Goal: Navigation & Orientation: Find specific page/section

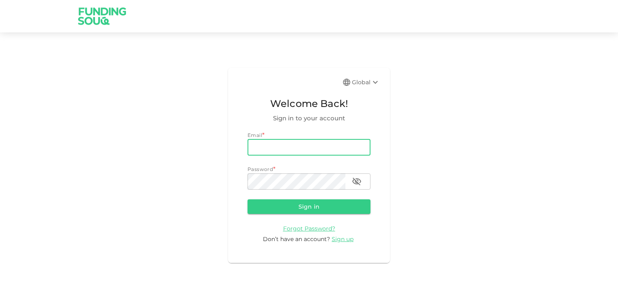
type input "rpn_nair@hotmail.com"
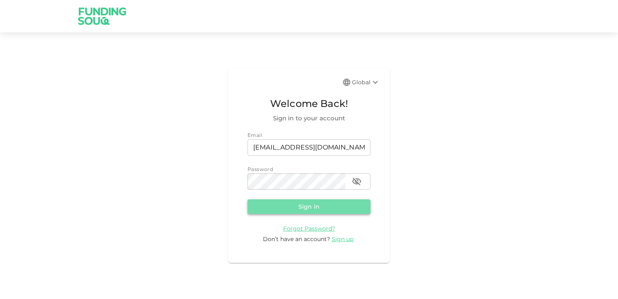
click at [310, 208] on button "Sign in" at bounding box center [309, 206] width 123 height 15
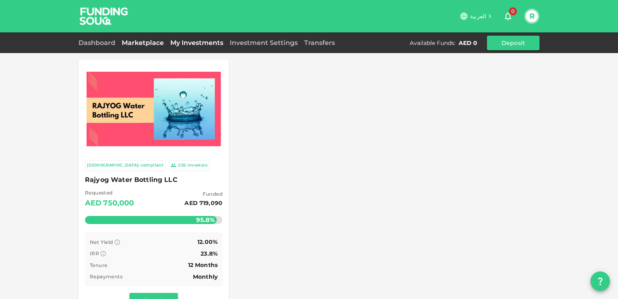
click at [189, 43] on link "My Investments" at bounding box center [196, 43] width 59 height 8
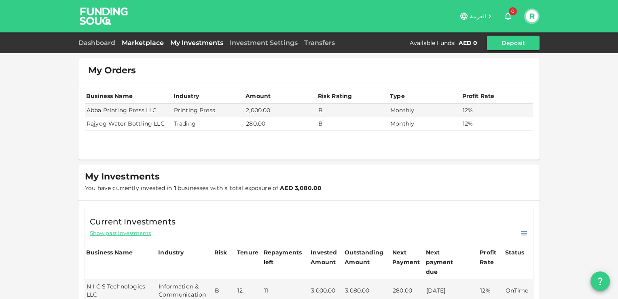
click at [141, 44] on link "Marketplace" at bounding box center [143, 43] width 49 height 8
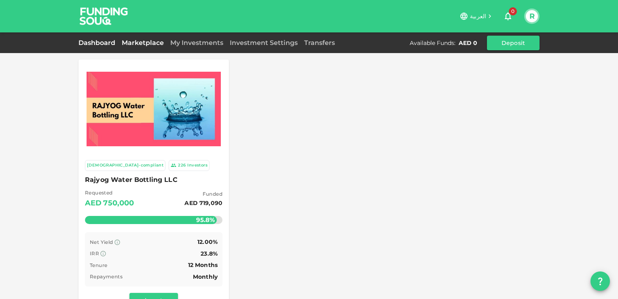
click at [105, 44] on link "Dashboard" at bounding box center [99, 43] width 40 height 8
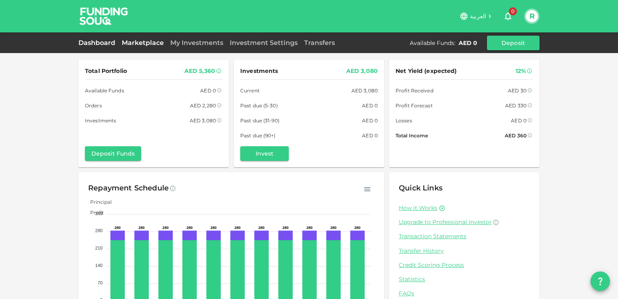
click at [142, 39] on link "Marketplace" at bounding box center [143, 43] width 49 height 8
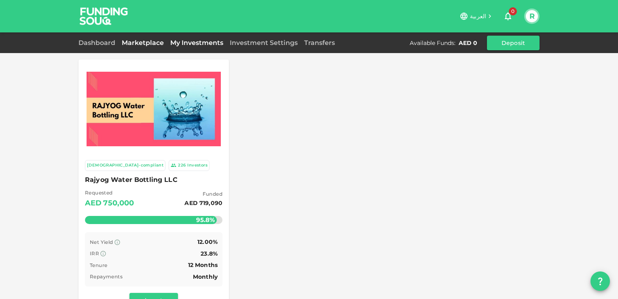
click at [200, 43] on link "My Investments" at bounding box center [196, 43] width 59 height 8
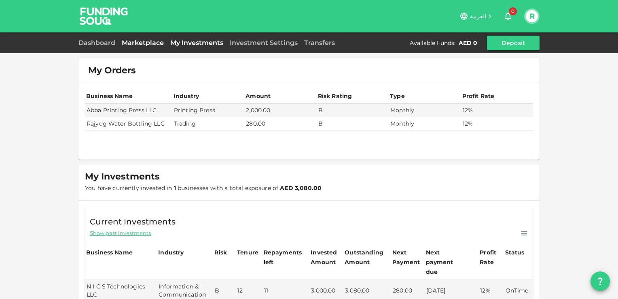
click at [131, 40] on link "Marketplace" at bounding box center [143, 43] width 49 height 8
